Goal: Task Accomplishment & Management: Manage account settings

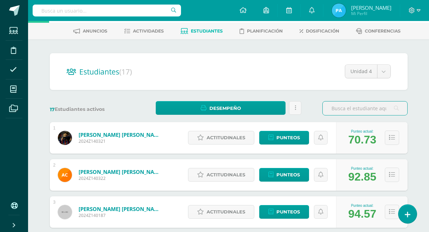
scroll to position [38, 0]
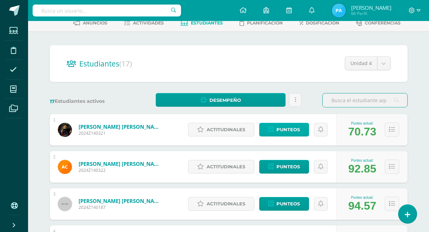
click at [269, 132] on icon at bounding box center [270, 130] width 5 height 6
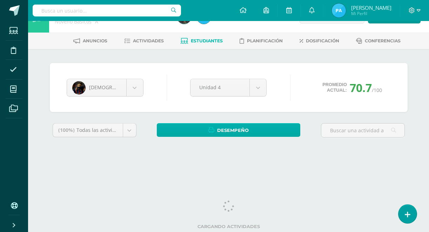
scroll to position [20, 0]
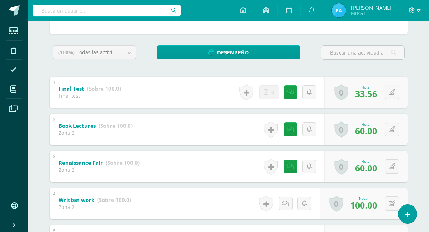
scroll to position [105, 0]
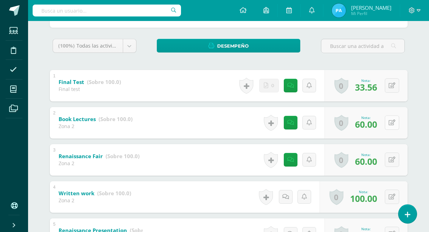
click at [391, 124] on icon at bounding box center [391, 123] width 7 height 6
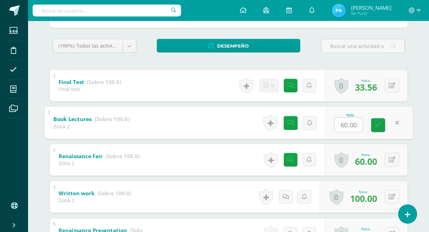
click at [405, 117] on div "Nota 60.00" at bounding box center [369, 123] width 88 height 33
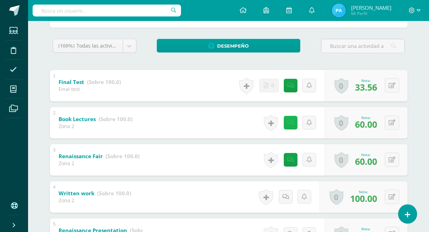
click at [292, 122] on icon at bounding box center [290, 123] width 7 height 6
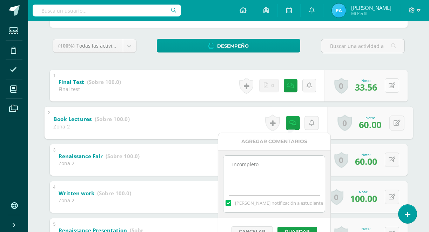
click at [391, 90] on button at bounding box center [391, 85] width 14 height 14
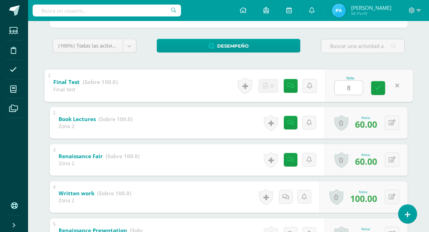
type input "83"
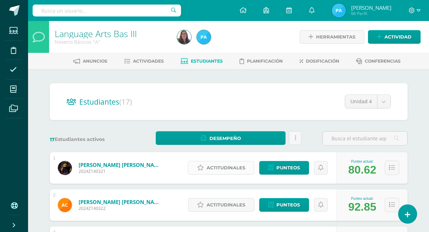
click at [245, 164] on span "Actitudinales" at bounding box center [225, 168] width 39 height 13
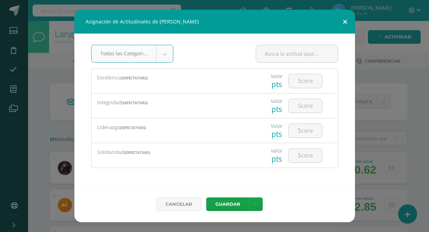
click at [342, 24] on button at bounding box center [345, 22] width 20 height 24
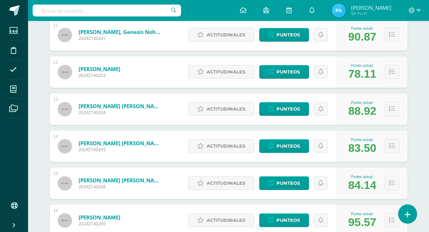
scroll to position [506, 0]
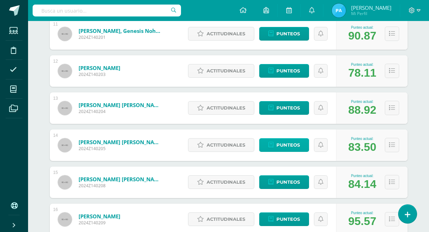
click at [293, 149] on span "Punteos" at bounding box center [287, 145] width 23 height 13
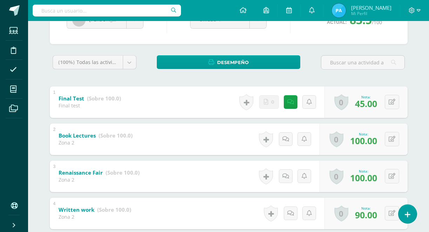
scroll to position [89, 0]
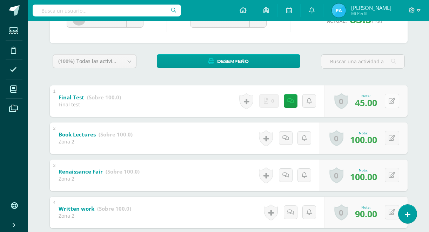
click at [389, 102] on icon at bounding box center [391, 101] width 7 height 6
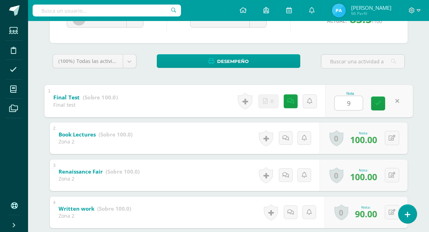
type input "92"
click at [382, 103] on link at bounding box center [378, 103] width 14 height 14
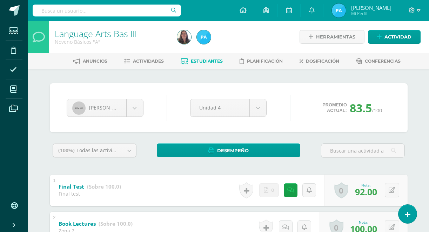
scroll to position [0, 0]
click at [198, 59] on span "Estudiantes" at bounding box center [207, 61] width 32 height 5
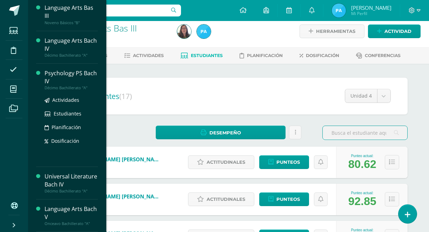
scroll to position [6, 0]
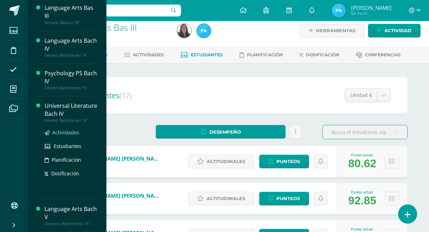
click at [64, 133] on span "Actividades" at bounding box center [65, 132] width 27 height 7
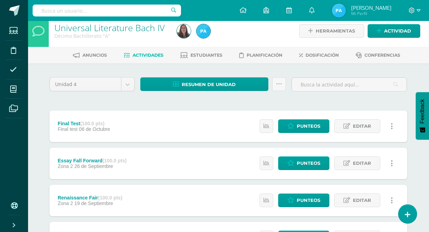
scroll to position [8, 0]
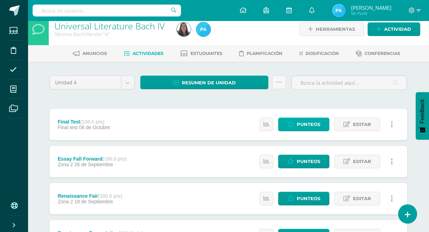
click at [298, 121] on span "Punteos" at bounding box center [307, 124] width 23 height 13
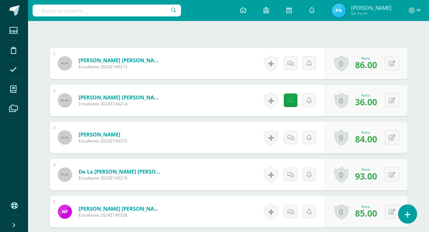
scroll to position [202, 0]
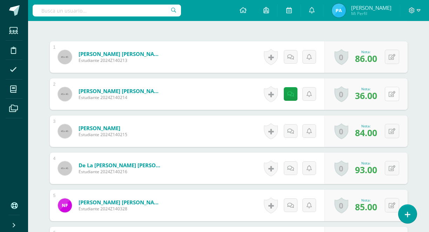
click at [389, 94] on icon at bounding box center [391, 94] width 7 height 6
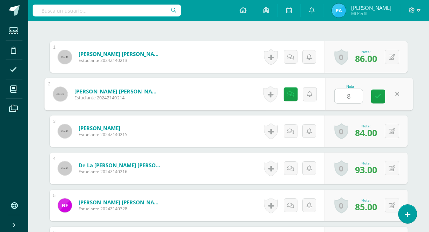
type input "86"
click at [381, 99] on icon at bounding box center [378, 96] width 6 height 6
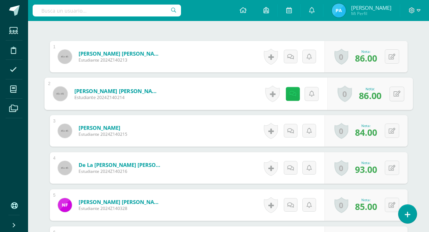
click at [296, 98] on link at bounding box center [292, 94] width 14 height 14
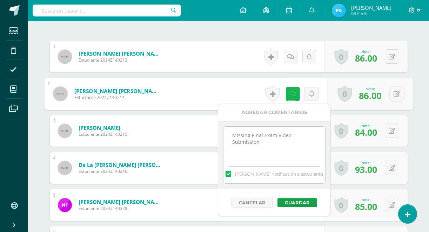
scroll to position [203, 0]
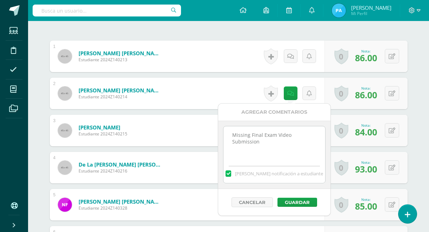
drag, startPoint x: 275, startPoint y: 153, endPoint x: 229, endPoint y: 134, distance: 49.3
click at [229, 134] on textarea "Missing Final Exam Video Submission" at bounding box center [273, 143] width 101 height 35
click at [231, 172] on label at bounding box center [228, 174] width 6 height 6
click at [0, 0] on input "Mandar notificación a estudiante" at bounding box center [0, 0] width 0 height 0
click at [285, 201] on button "Guardar" at bounding box center [297, 202] width 40 height 9
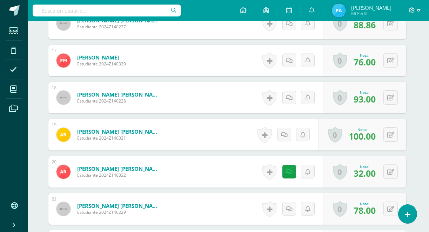
scroll to position [868, 1]
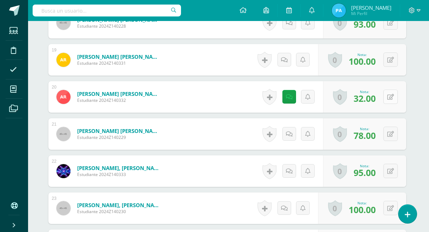
click at [386, 95] on button at bounding box center [390, 97] width 14 height 14
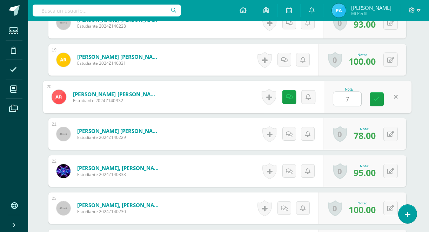
type input "79"
click at [372, 98] on link at bounding box center [376, 99] width 14 height 14
click at [287, 99] on icon at bounding box center [290, 97] width 7 height 6
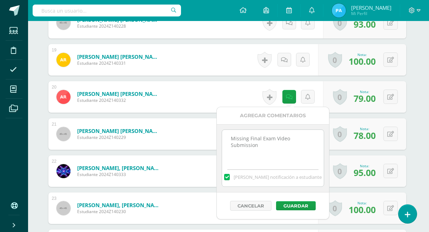
drag, startPoint x: 280, startPoint y: 150, endPoint x: 232, endPoint y: 132, distance: 51.9
click at [232, 132] on textarea "Missing Final Exam Video Submission" at bounding box center [272, 147] width 101 height 35
click at [289, 206] on button "Guardar" at bounding box center [296, 205] width 40 height 9
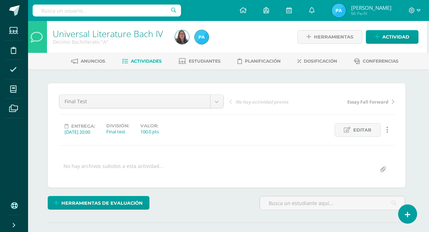
scroll to position [0, 2]
click at [157, 62] on span "Actividades" at bounding box center [146, 61] width 31 height 5
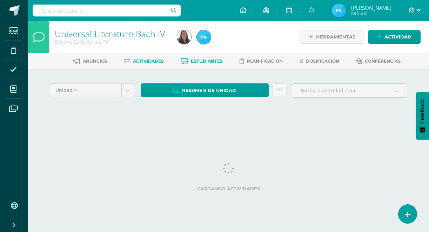
click at [214, 61] on span "Estudiantes" at bounding box center [207, 61] width 32 height 5
